Goal: Task Accomplishment & Management: Manage account settings

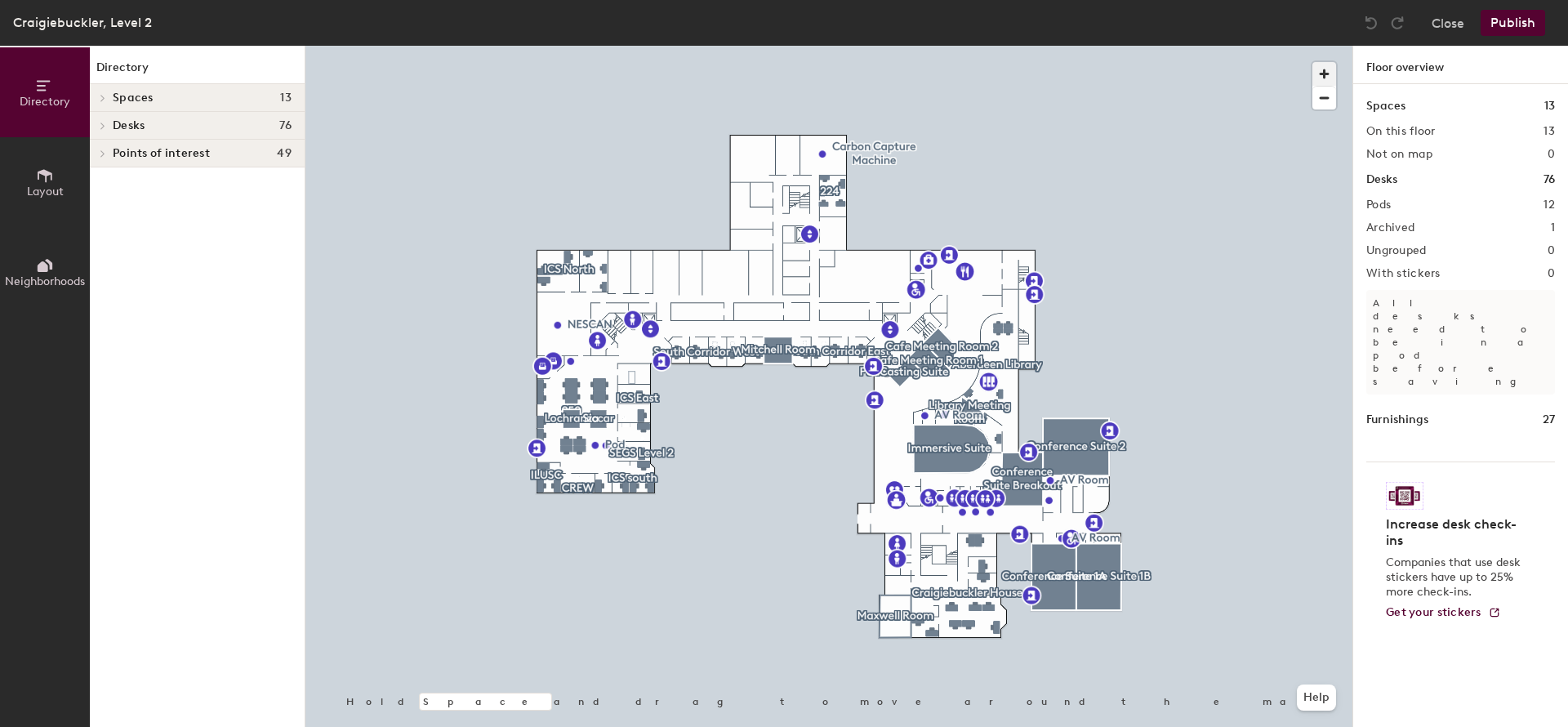
click at [1326, 78] on span "button" at bounding box center [1324, 74] width 24 height 24
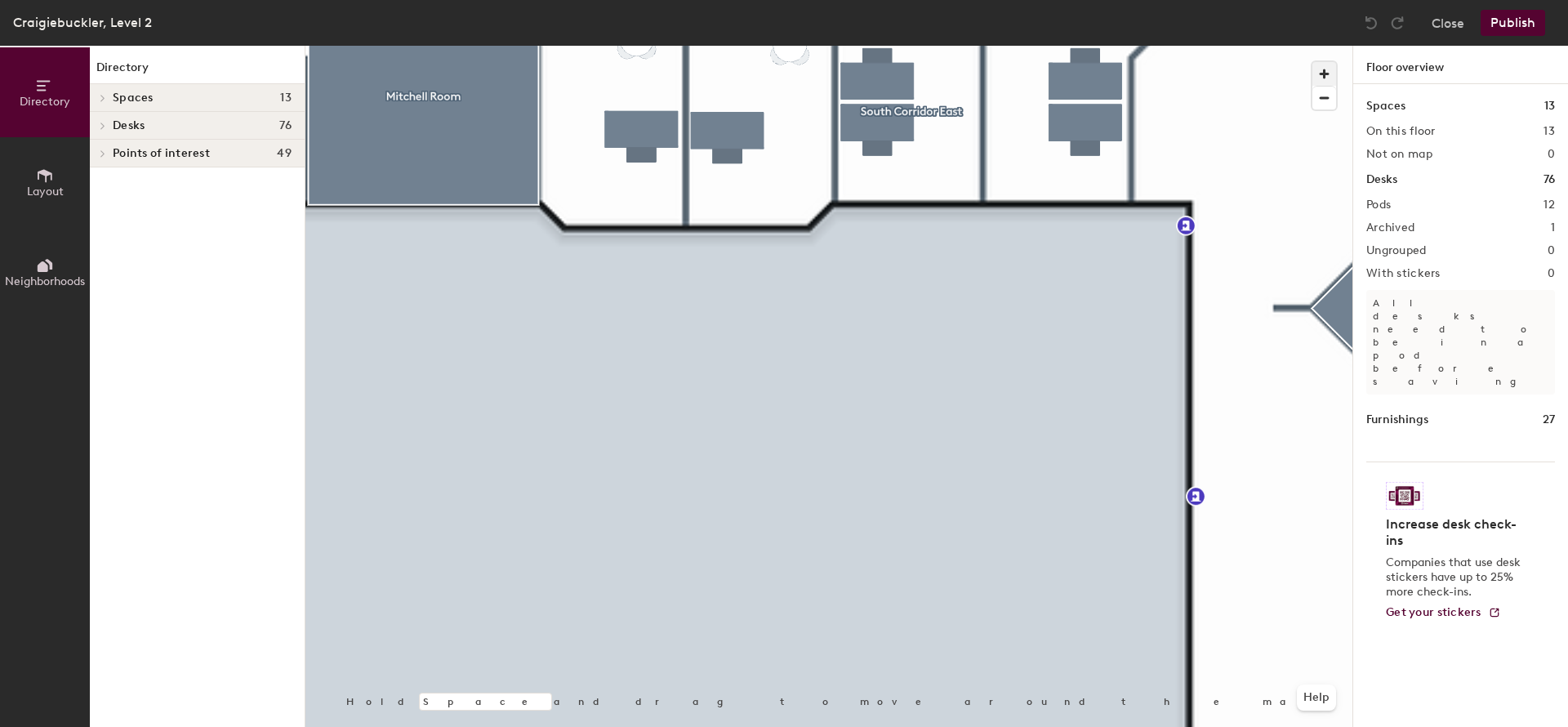
click at [1312, 62] on button "button" at bounding box center [1324, 74] width 24 height 24
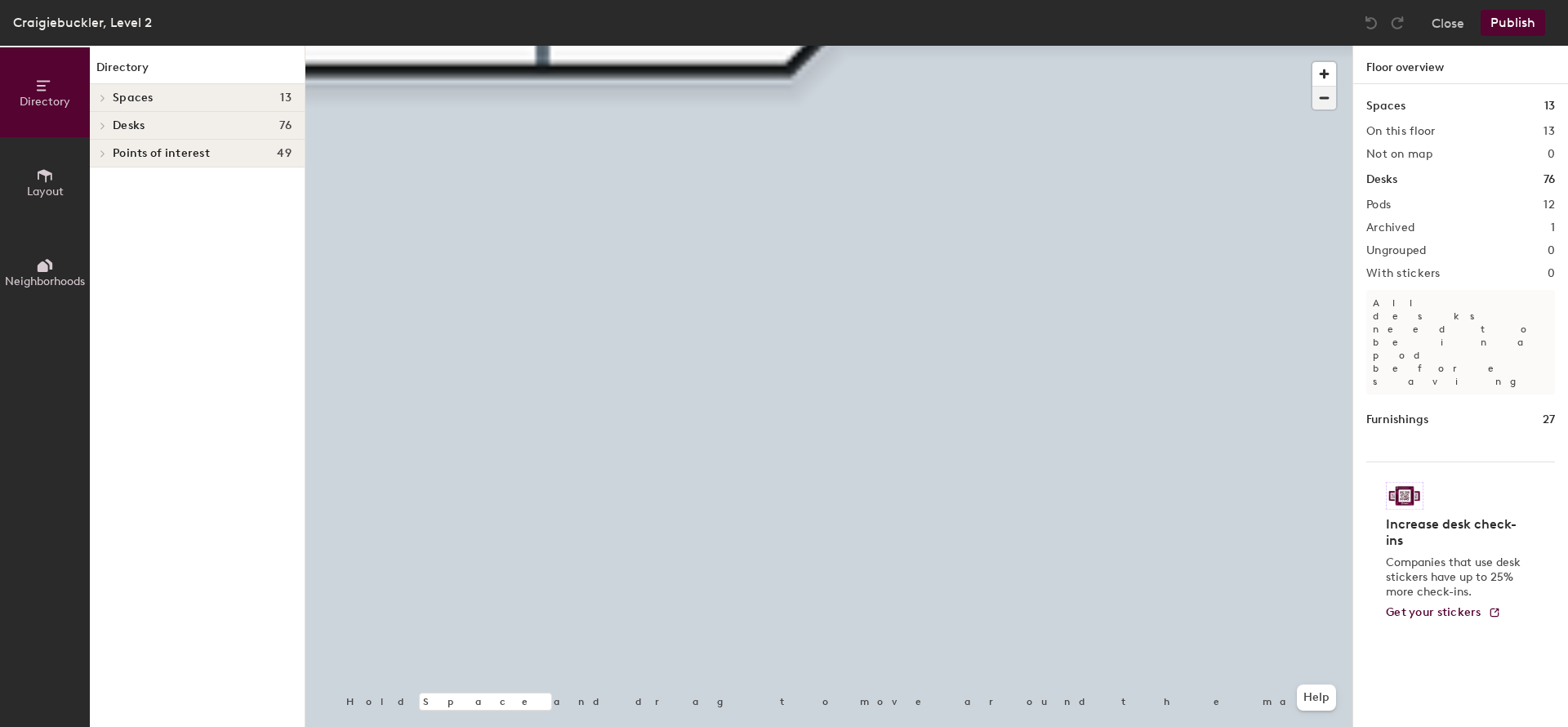
click at [1325, 92] on span "button" at bounding box center [1324, 97] width 24 height 23
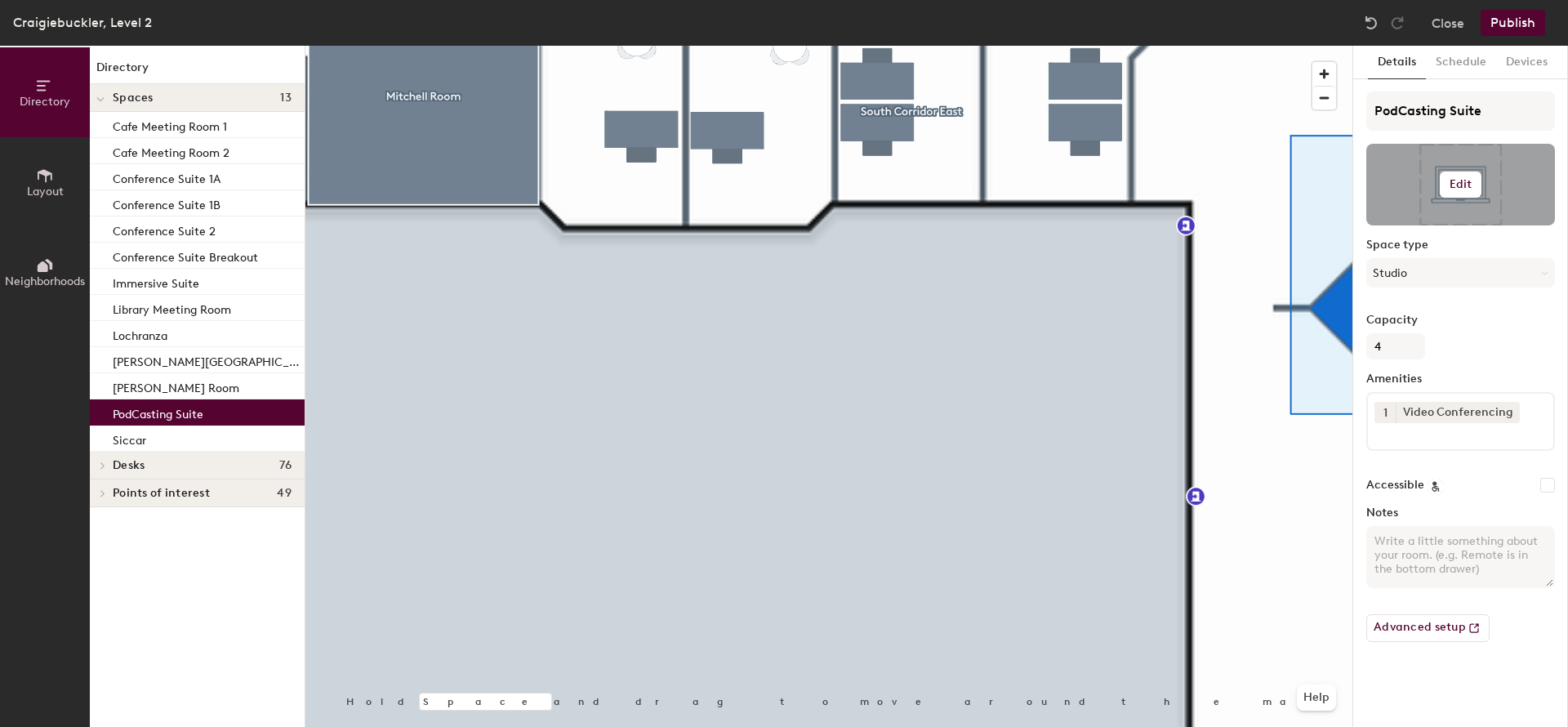
click at [1461, 187] on h6 "Edit" at bounding box center [1461, 185] width 23 height 13
click at [1428, 222] on input "file" at bounding box center [1474, 231] width 187 height 25
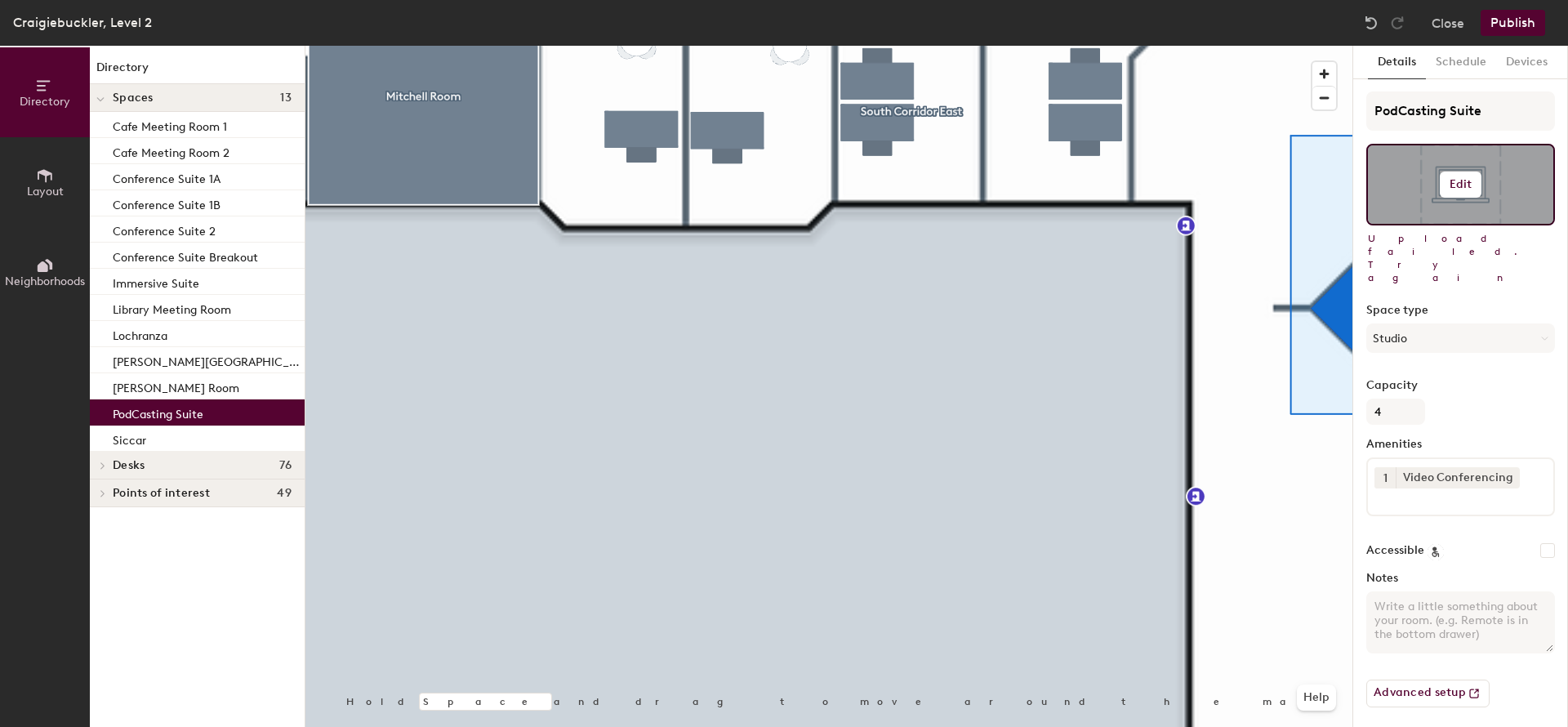
click at [1462, 186] on h6 "Edit" at bounding box center [1461, 185] width 23 height 13
click at [1434, 229] on input "file" at bounding box center [1474, 231] width 187 height 25
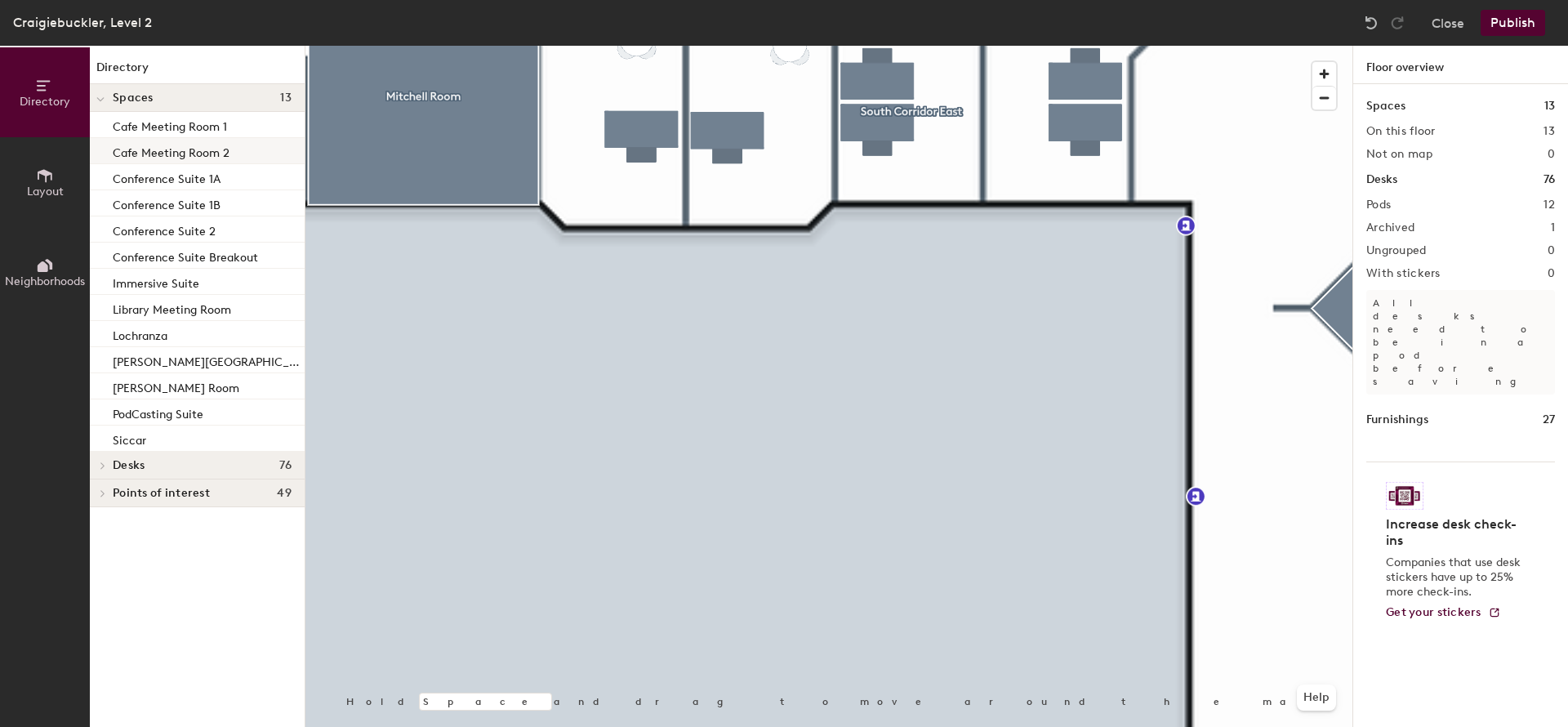
click at [185, 158] on p "Cafe Meeting Room 2" at bounding box center [171, 150] width 116 height 19
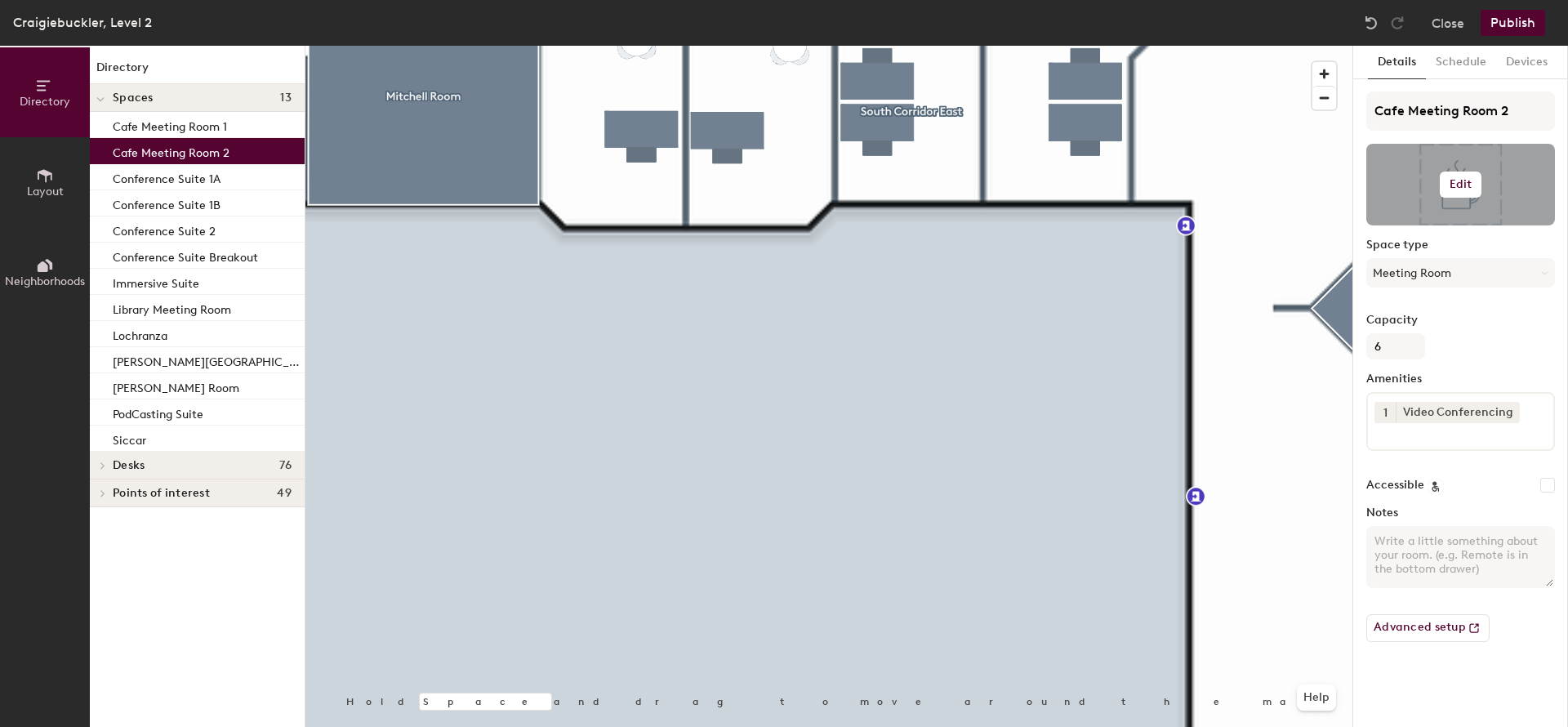
click at [1472, 187] on button "Edit" at bounding box center [1461, 184] width 43 height 26
click at [1438, 225] on input "file" at bounding box center [1474, 231] width 187 height 25
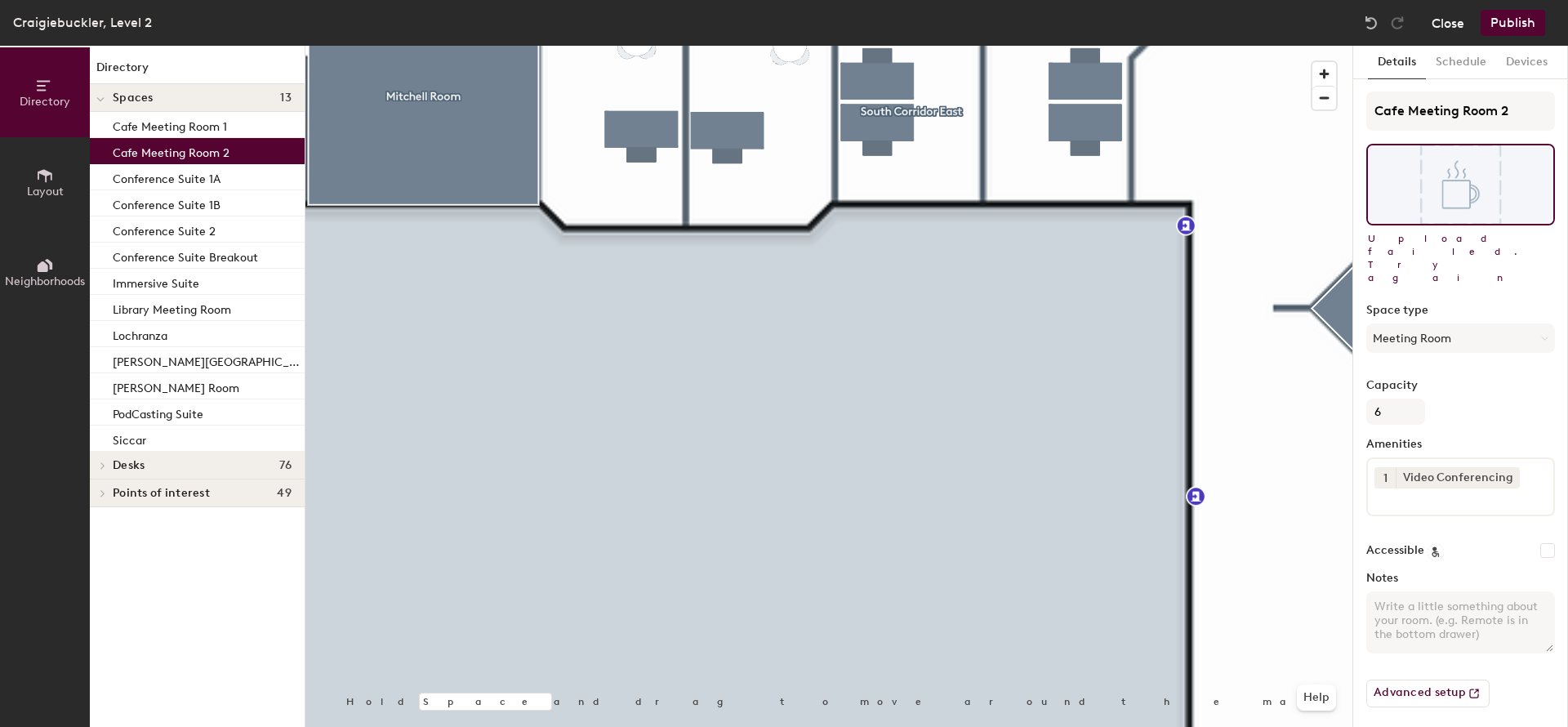
click at [1452, 20] on button "Close" at bounding box center [1448, 23] width 33 height 26
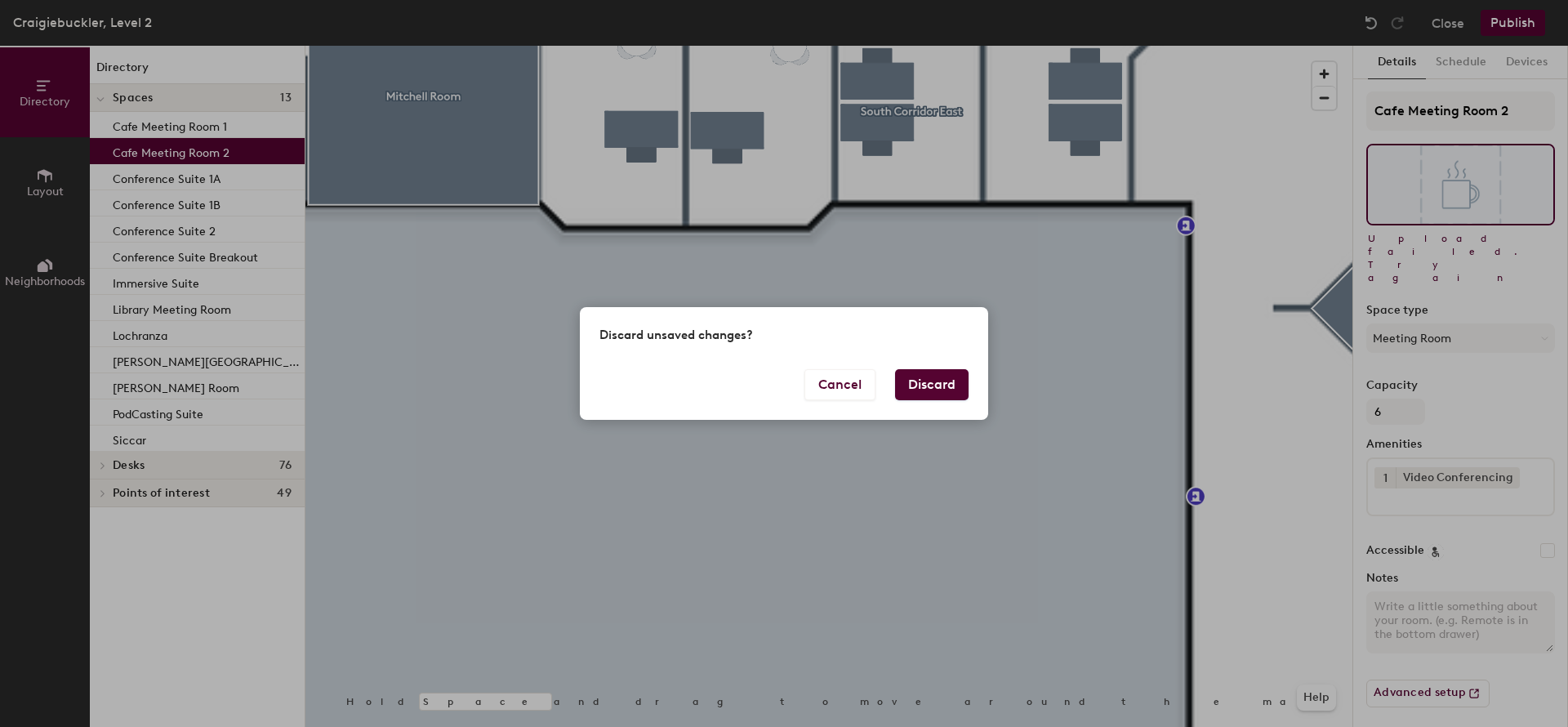
click at [920, 380] on button "Discard" at bounding box center [932, 385] width 74 height 31
